Goal: Information Seeking & Learning: Learn about a topic

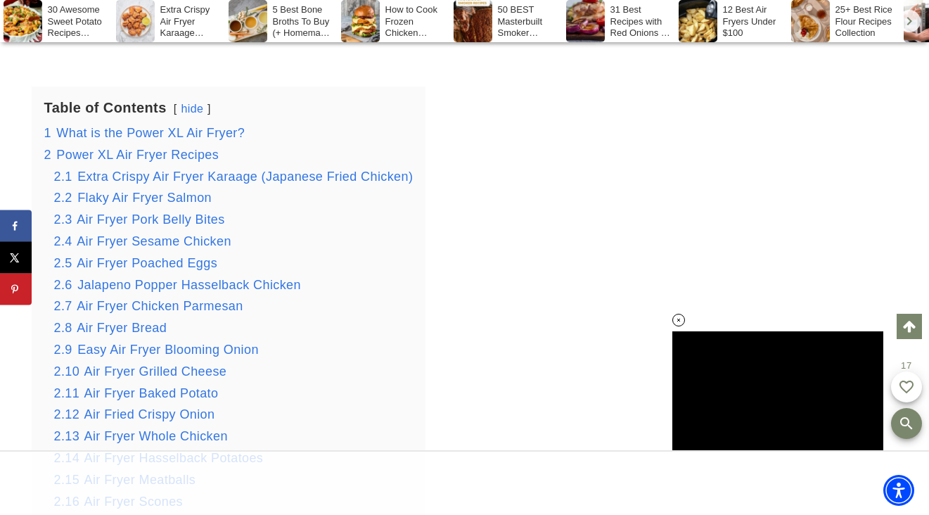
scroll to position [2650, 0]
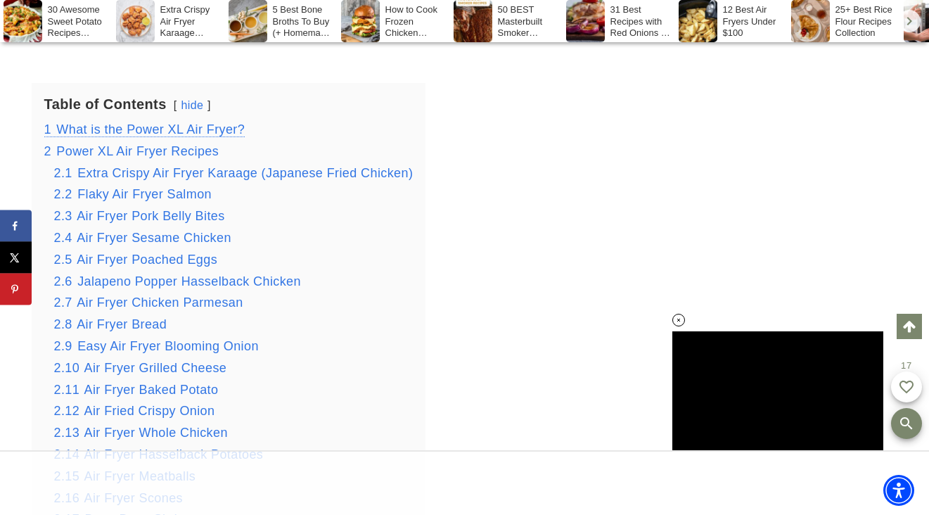
click at [141, 130] on span "What is the Power XL Air Fryer?" at bounding box center [150, 129] width 189 height 14
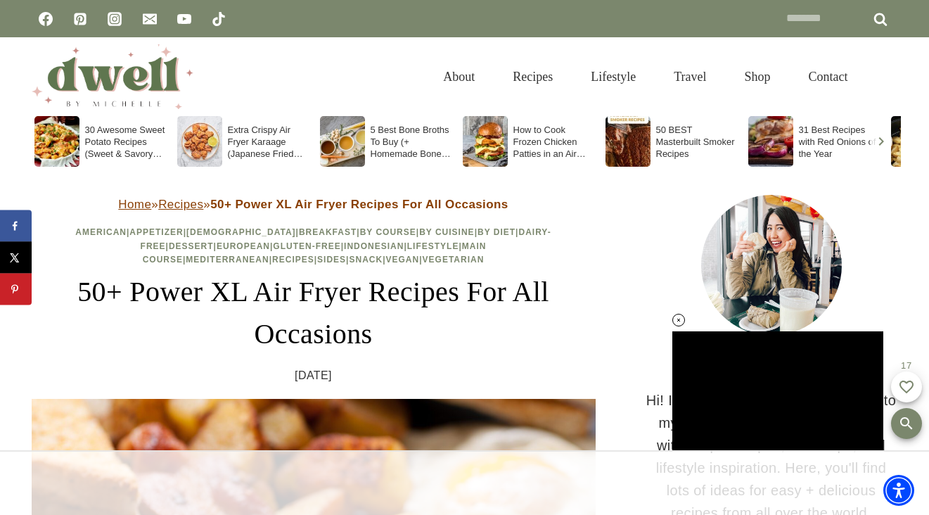
click at [175, 200] on link "Recipes" at bounding box center [180, 204] width 45 height 13
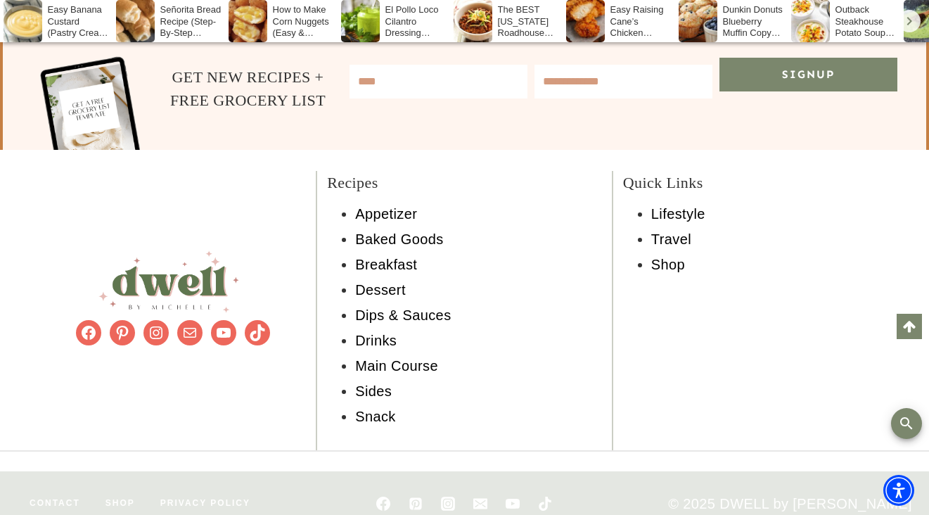
scroll to position [2325, 0]
